Goal: Task Accomplishment & Management: Manage account settings

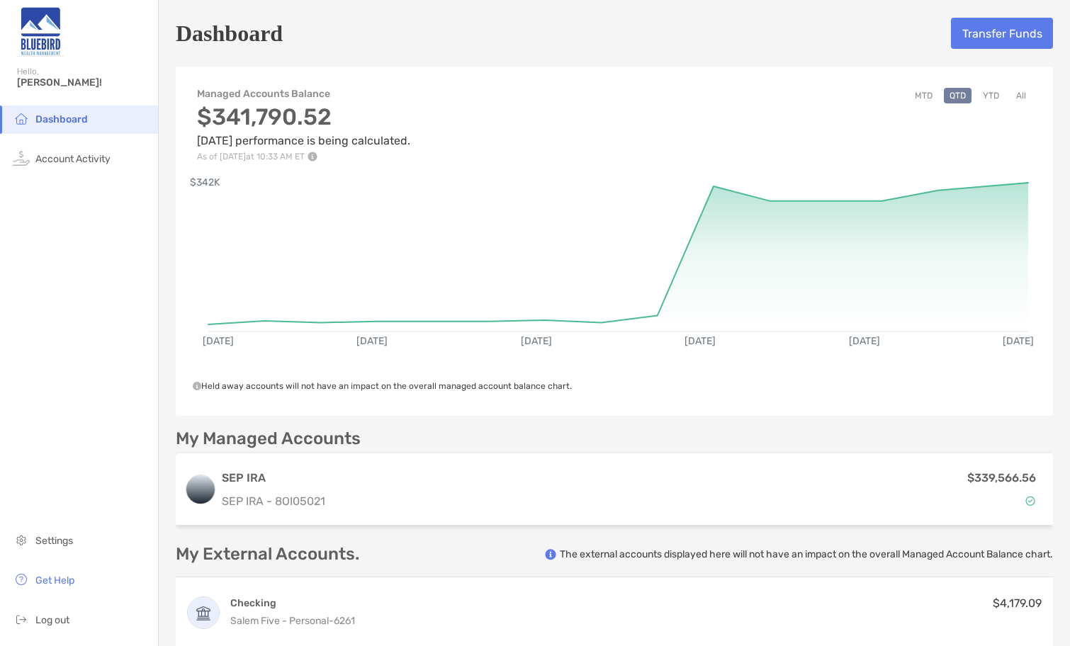
click at [1003, 36] on button "Transfer Funds" at bounding box center [1002, 33] width 102 height 31
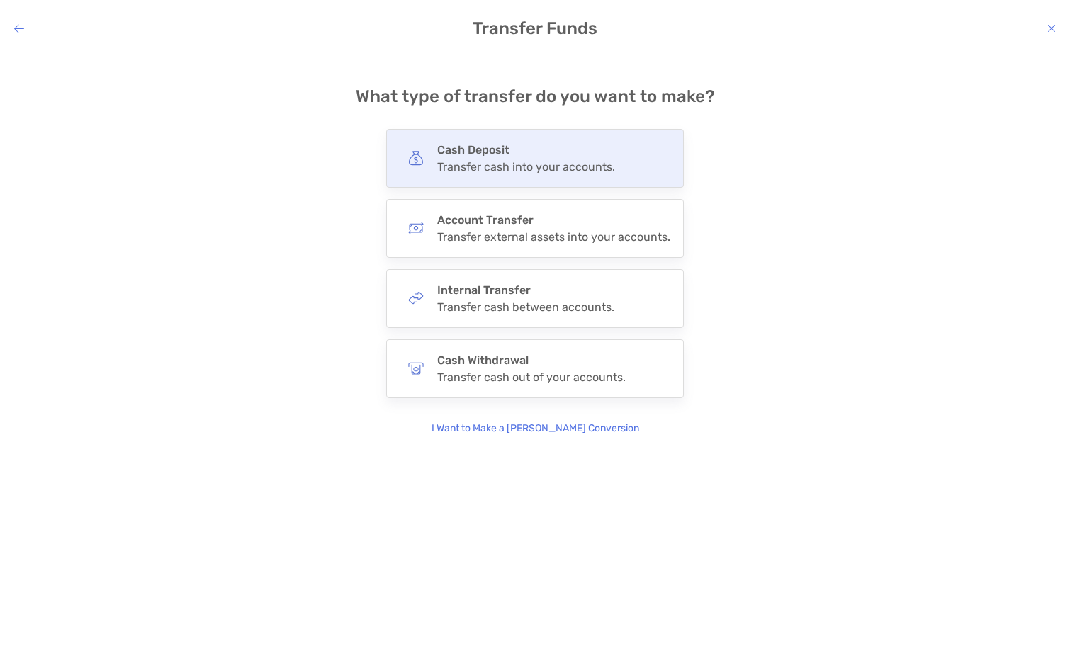
click at [473, 168] on div "Transfer cash into your accounts." at bounding box center [526, 166] width 178 height 13
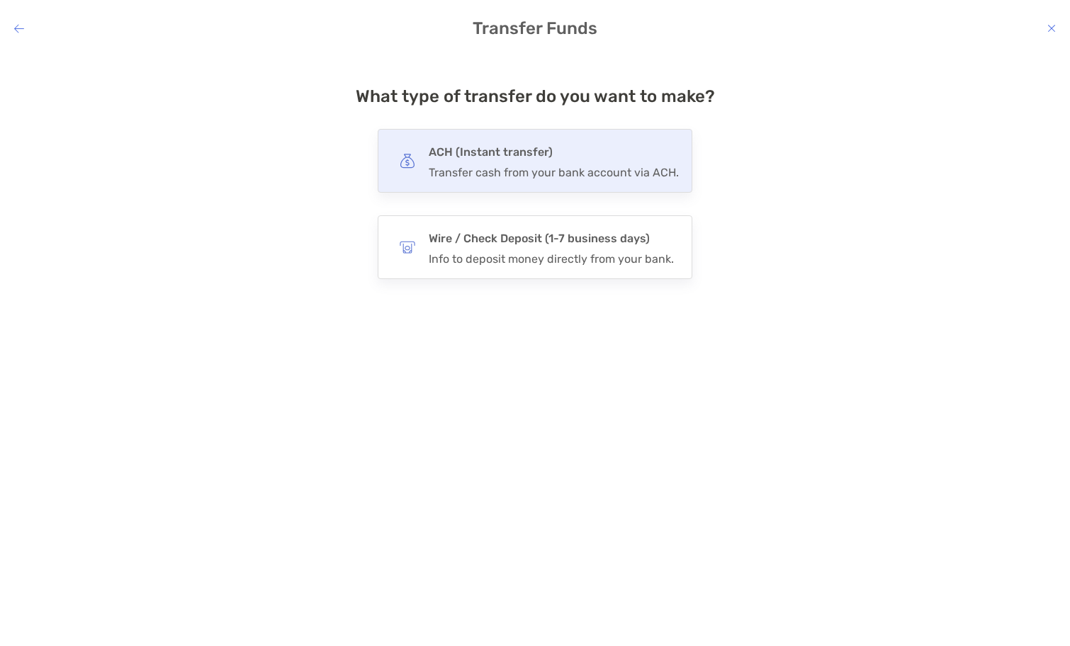
click at [497, 164] on div "ACH (Instant transfer) Transfer cash from your bank account via ACH." at bounding box center [554, 160] width 250 height 37
click at [0, 0] on input "***" at bounding box center [0, 0] width 0 height 0
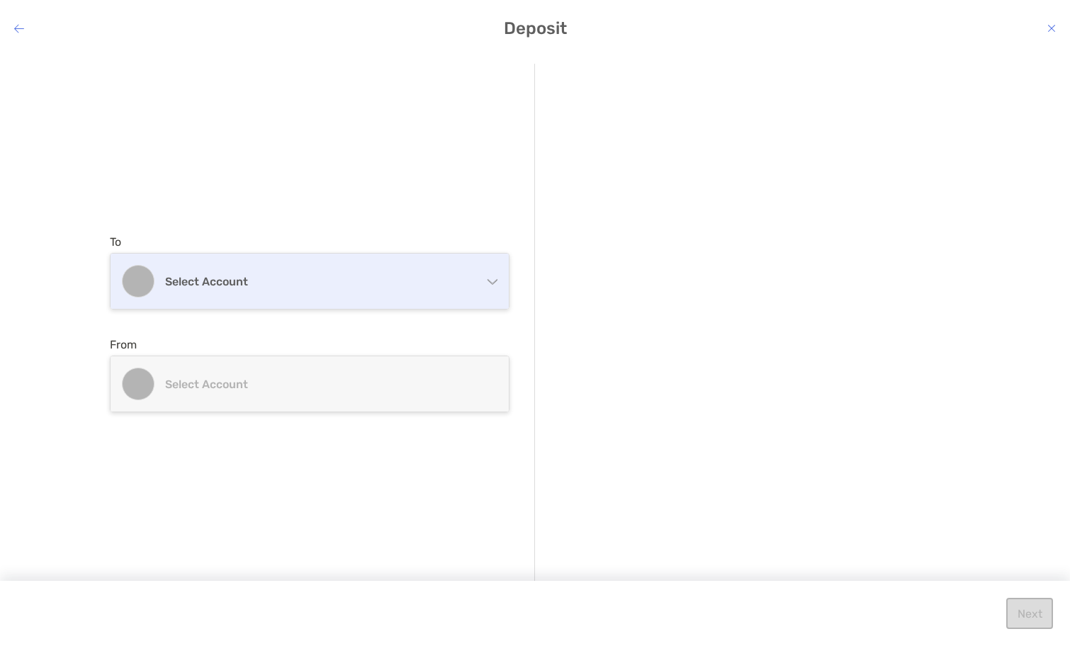
click at [270, 286] on h4 "Select account" at bounding box center [318, 281] width 306 height 13
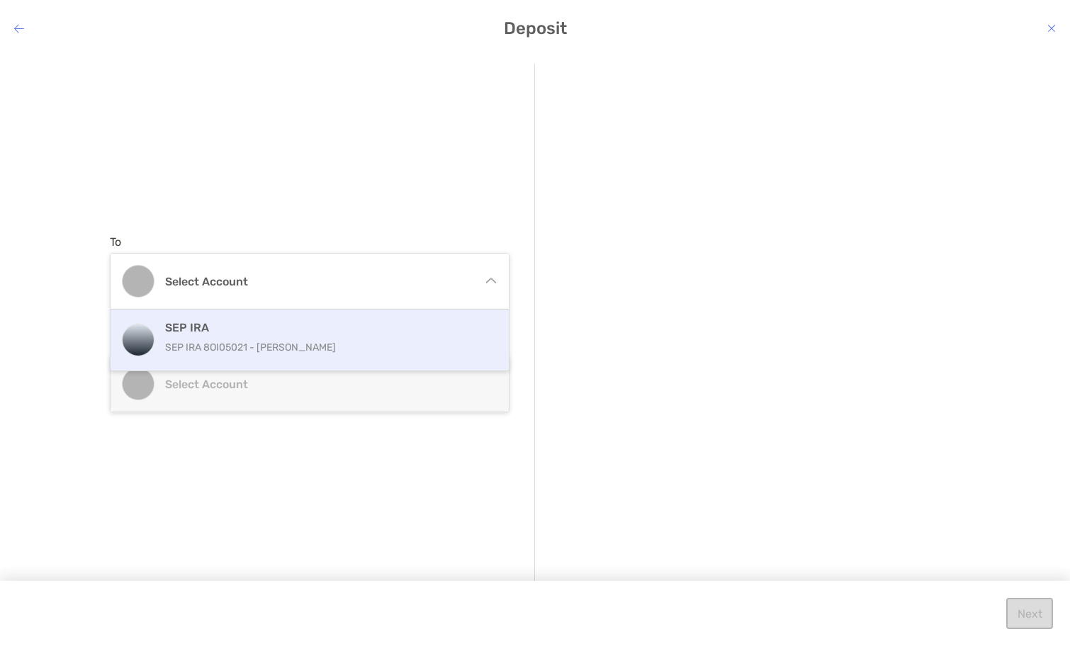
click at [221, 340] on p "SEP IRA 8OI05021 - [PERSON_NAME]" at bounding box center [324, 348] width 319 height 18
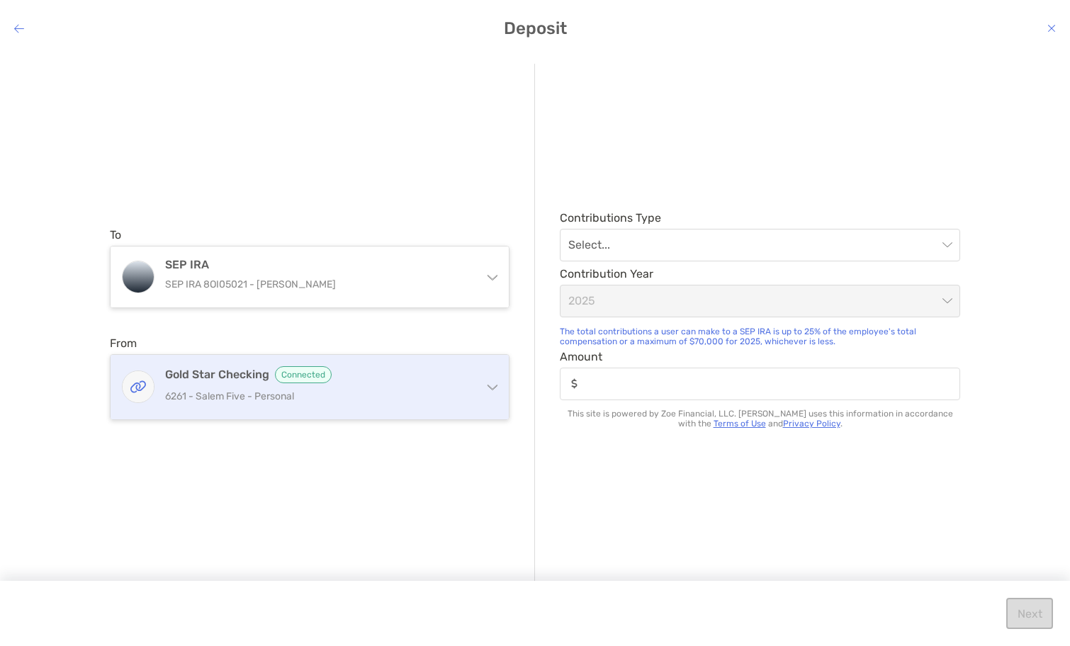
click at [222, 385] on div "Gold Star Checking Connected 6261 - [GEOGRAPHIC_DATA] Five - Personal" at bounding box center [318, 387] width 306 height 42
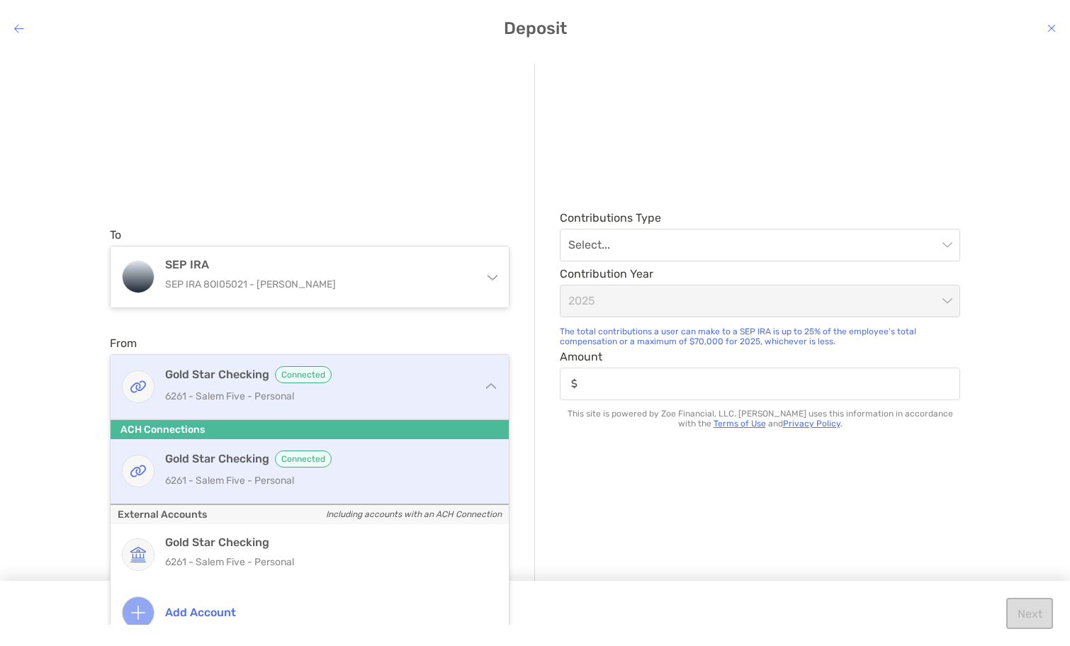
click at [234, 391] on p "6261 - Salem Five - Personal" at bounding box center [318, 396] width 306 height 18
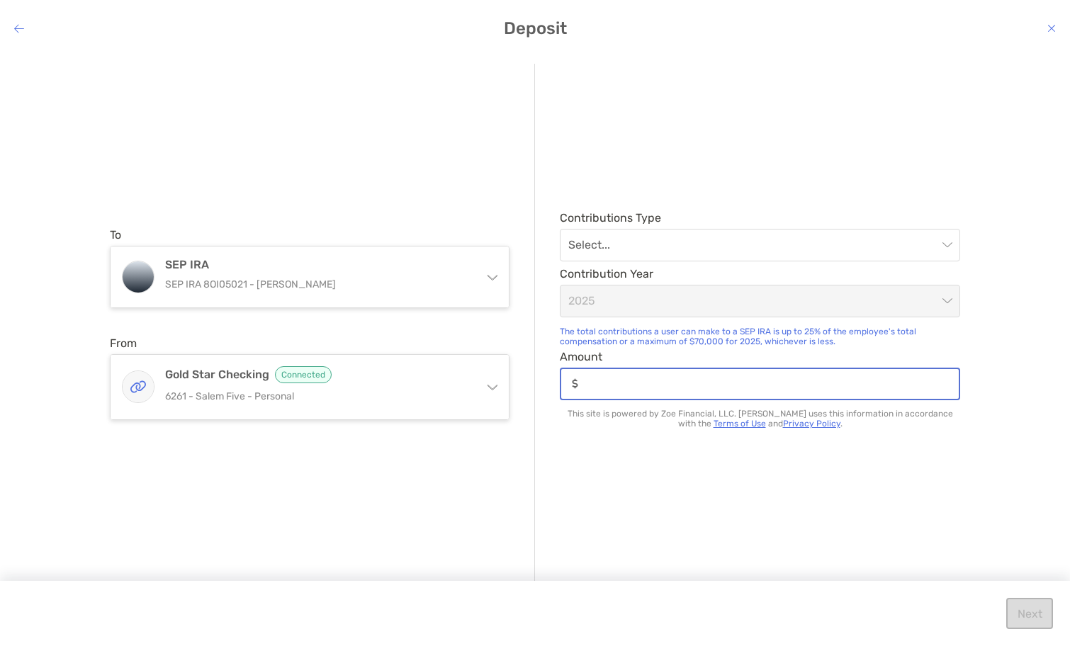
click at [600, 384] on input "Amount" at bounding box center [771, 384] width 375 height 12
type input "******"
click at [618, 477] on div "Contributions Type Select... Contribution Year [DATE] The total contributions a…" at bounding box center [747, 324] width 425 height 520
click at [632, 239] on input "modal" at bounding box center [752, 245] width 369 height 31
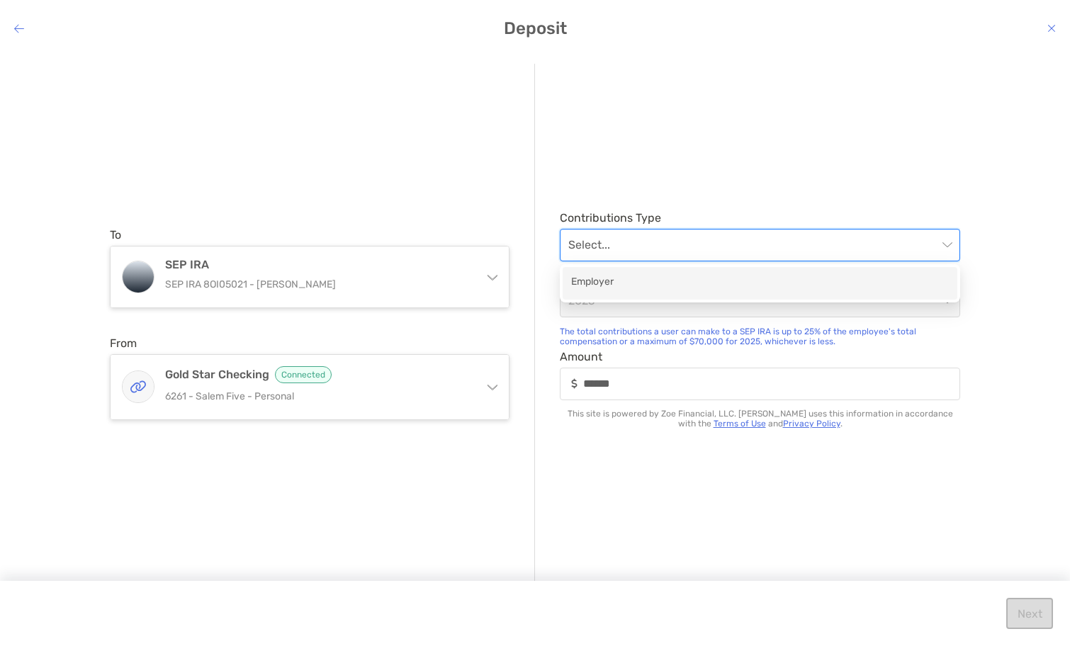
click at [599, 279] on div "Employer" at bounding box center [760, 283] width 378 height 18
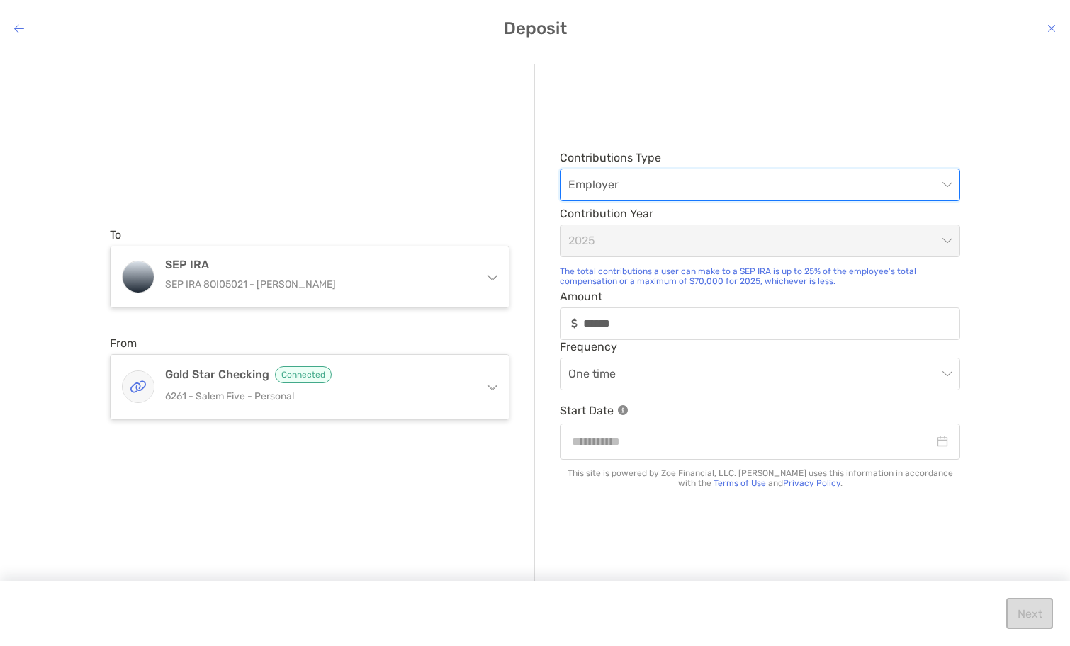
click at [612, 243] on span "2025" at bounding box center [759, 240] width 383 height 31
click at [582, 446] on input "modal" at bounding box center [753, 442] width 362 height 18
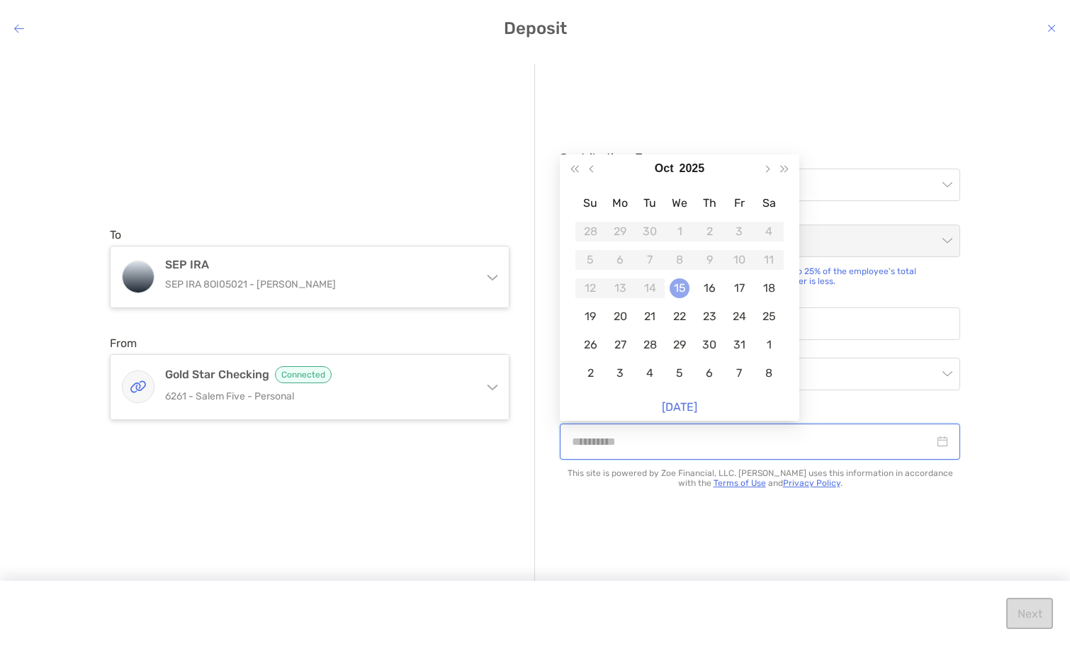
type input "**********"
click at [683, 289] on div "15" at bounding box center [679, 288] width 20 height 20
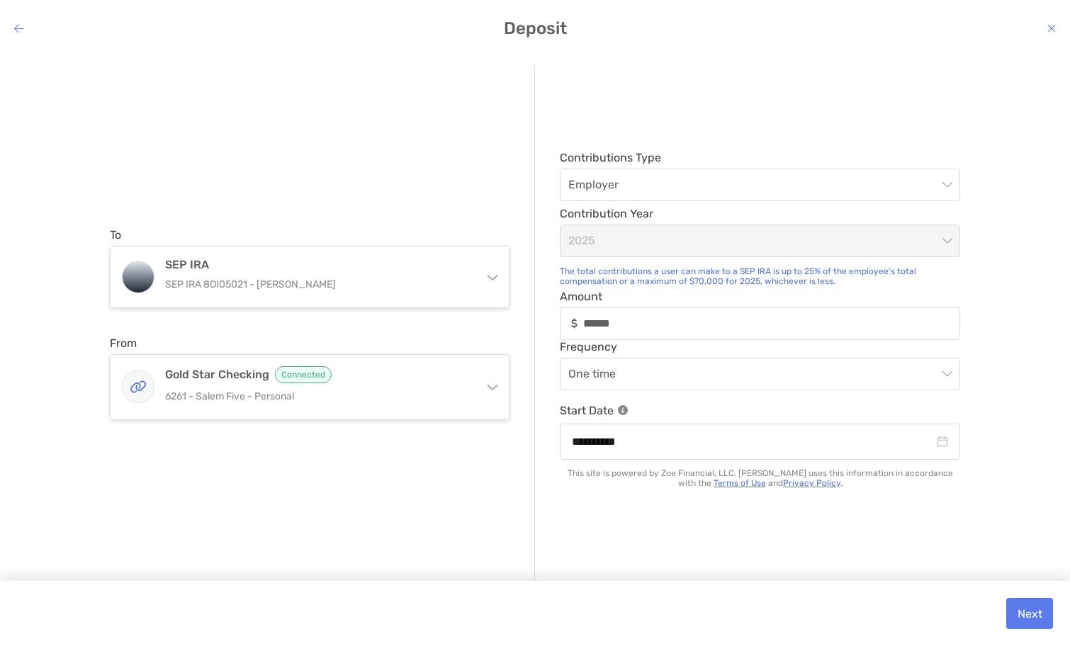
click at [1031, 617] on button "Next" at bounding box center [1029, 613] width 47 height 31
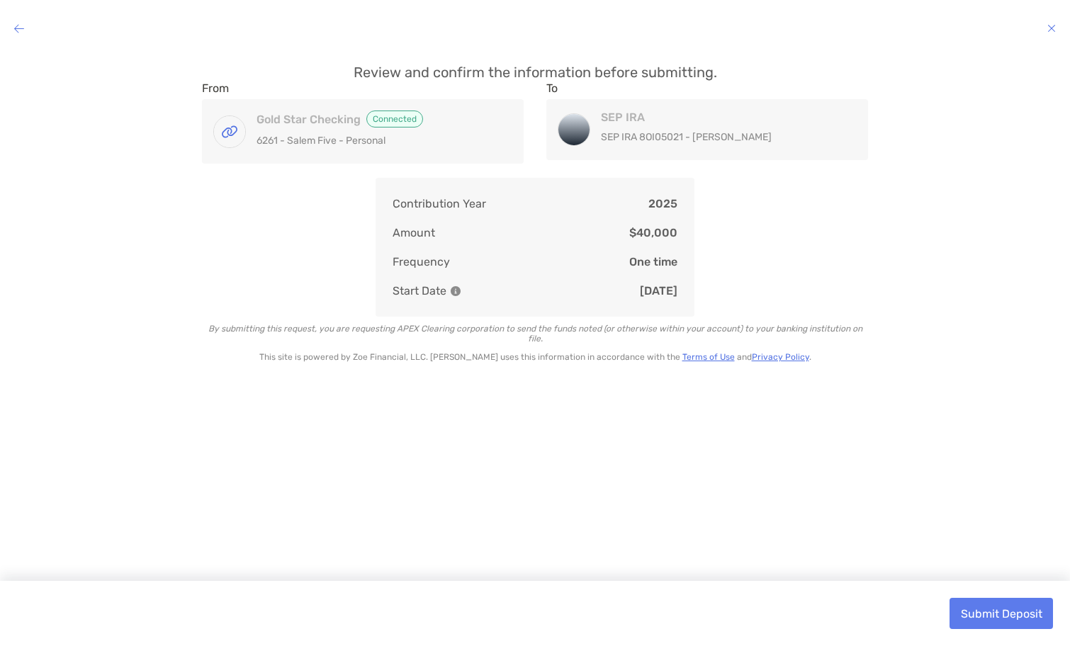
click at [987, 613] on button "Submit Deposit" at bounding box center [1000, 613] width 103 height 31
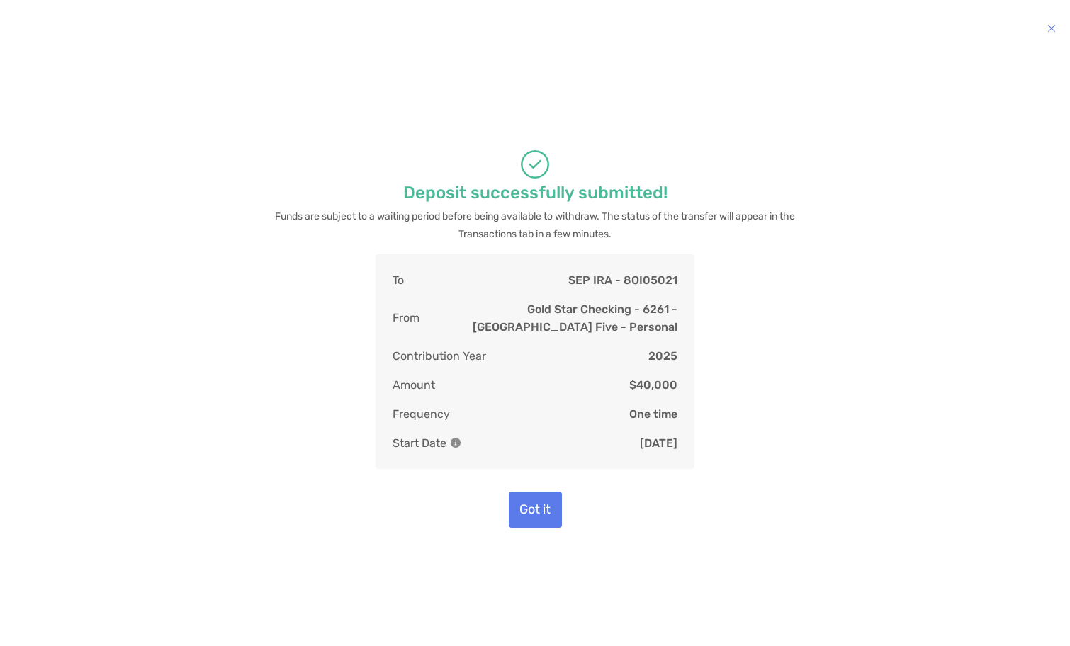
click at [531, 509] on button "Got it" at bounding box center [535, 510] width 53 height 36
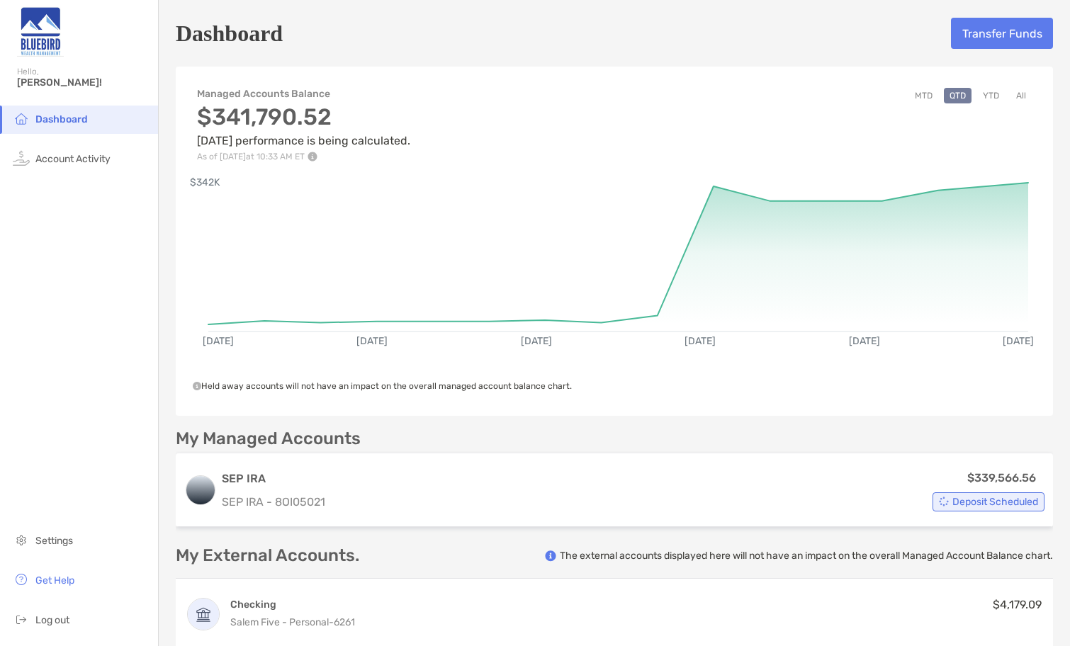
click at [926, 97] on button "MTD" at bounding box center [923, 96] width 29 height 16
